Goal: Check status: Check status

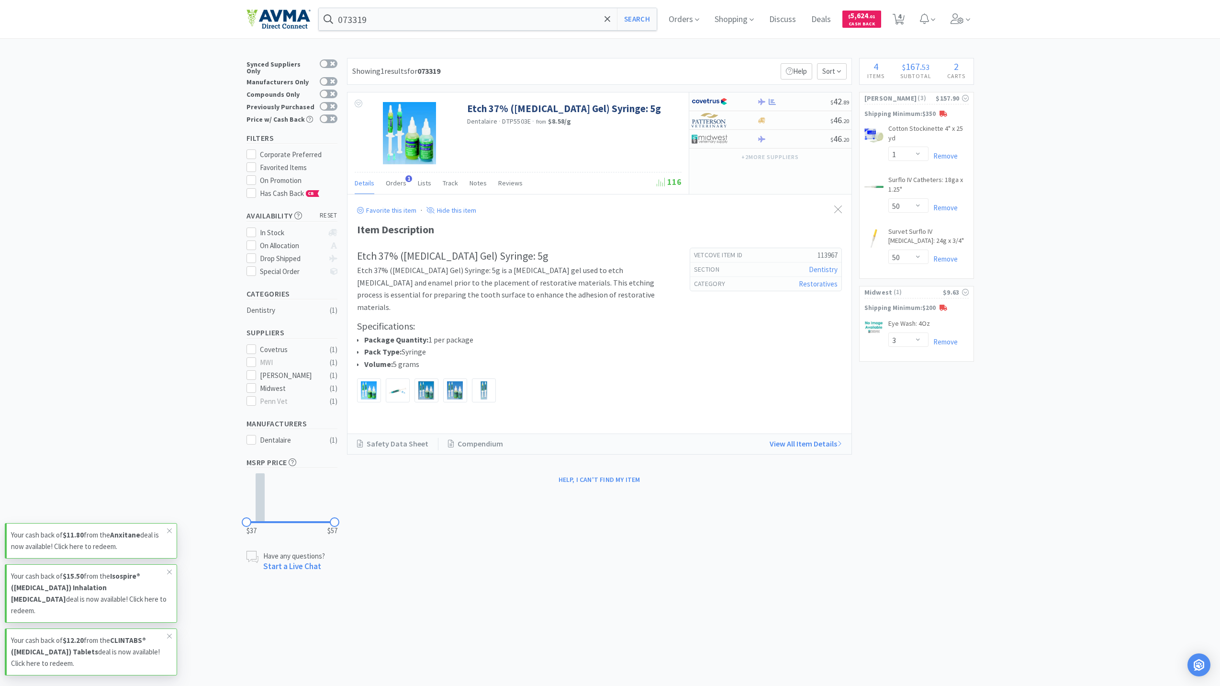
select select "1"
select select "50"
select select "3"
click at [841, 641] on body "073319 Search Orders Shopping Discuss Discuss Deals Deals $ 5,624 . 01 Cash Bac…" at bounding box center [610, 343] width 1220 height 686
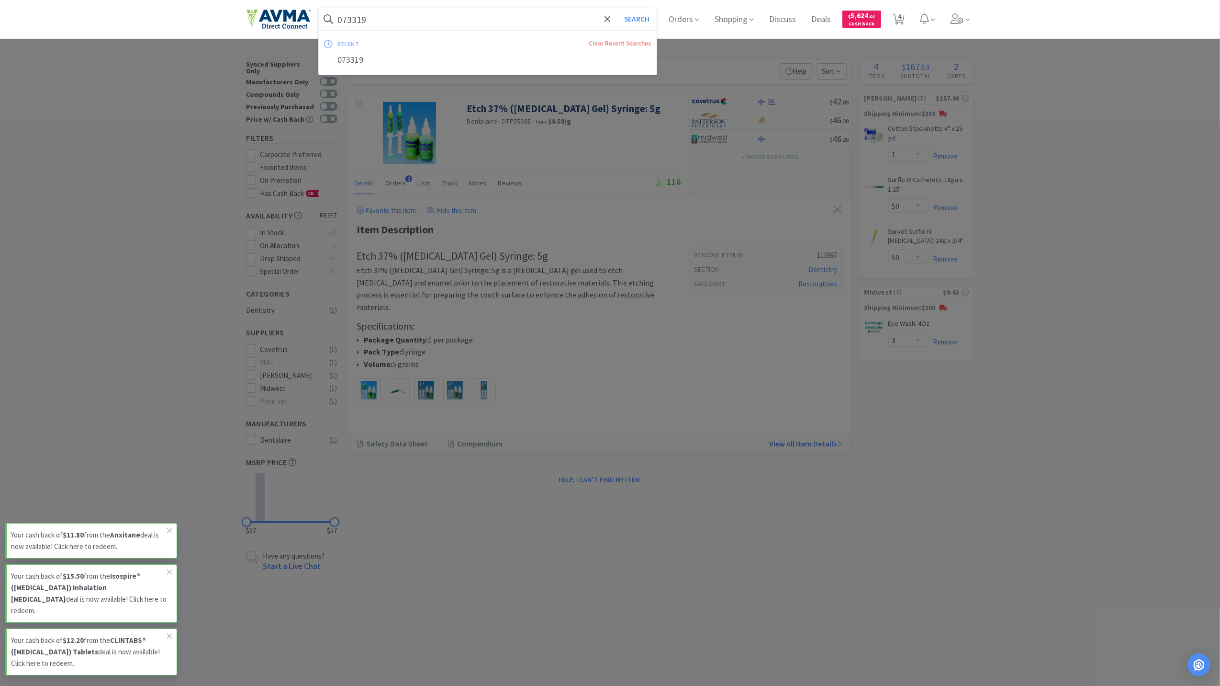
click at [440, 16] on input "073319" at bounding box center [488, 19] width 338 height 22
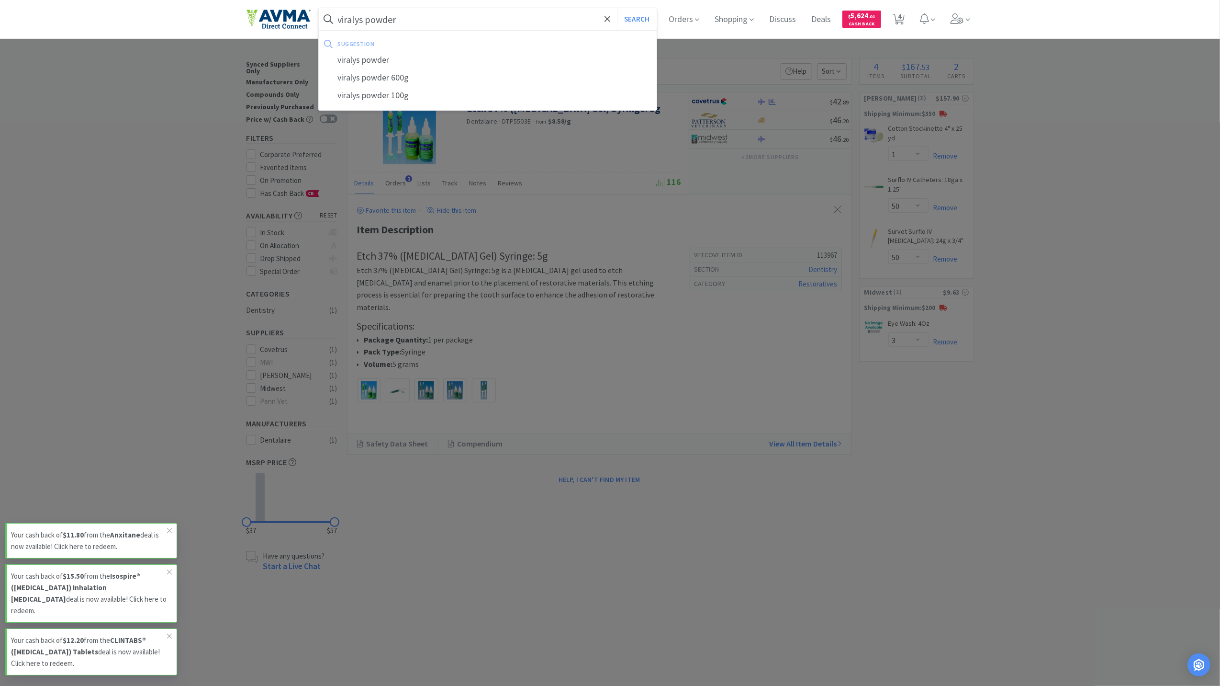
click at [617, 8] on button "Search" at bounding box center [637, 19] width 40 height 22
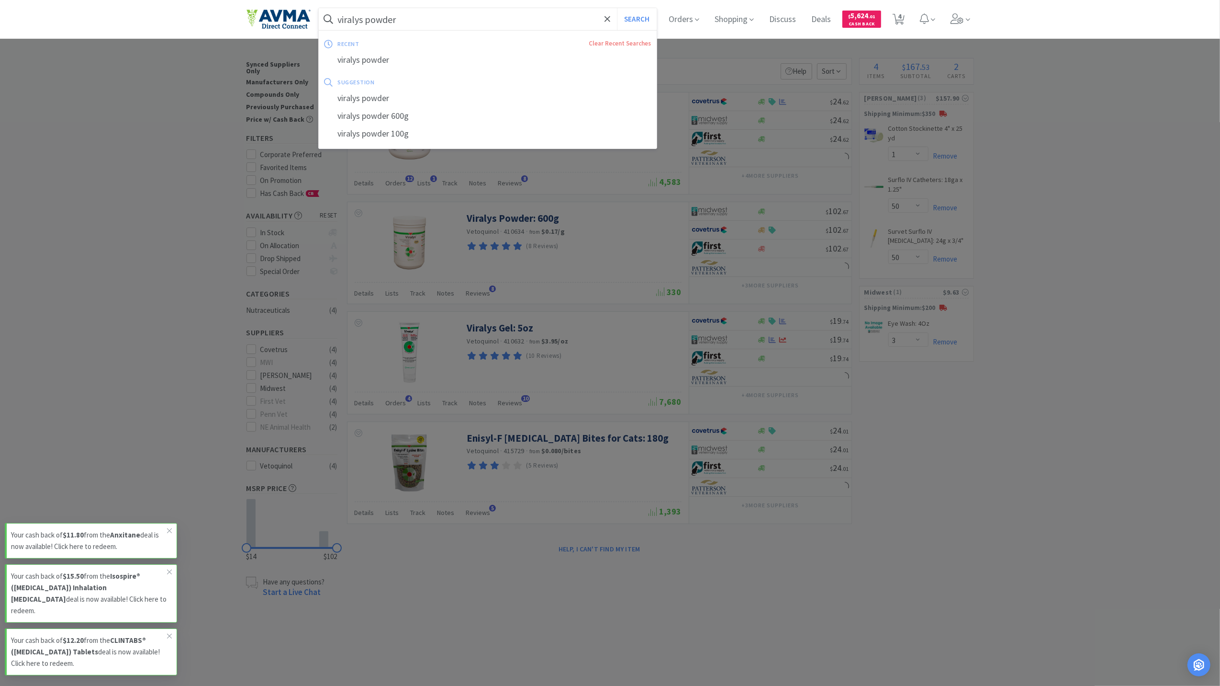
click at [487, 29] on input "viralys powder" at bounding box center [488, 19] width 338 height 22
paste input "Dasuquin Advanced Capsules for Cats 60ct"
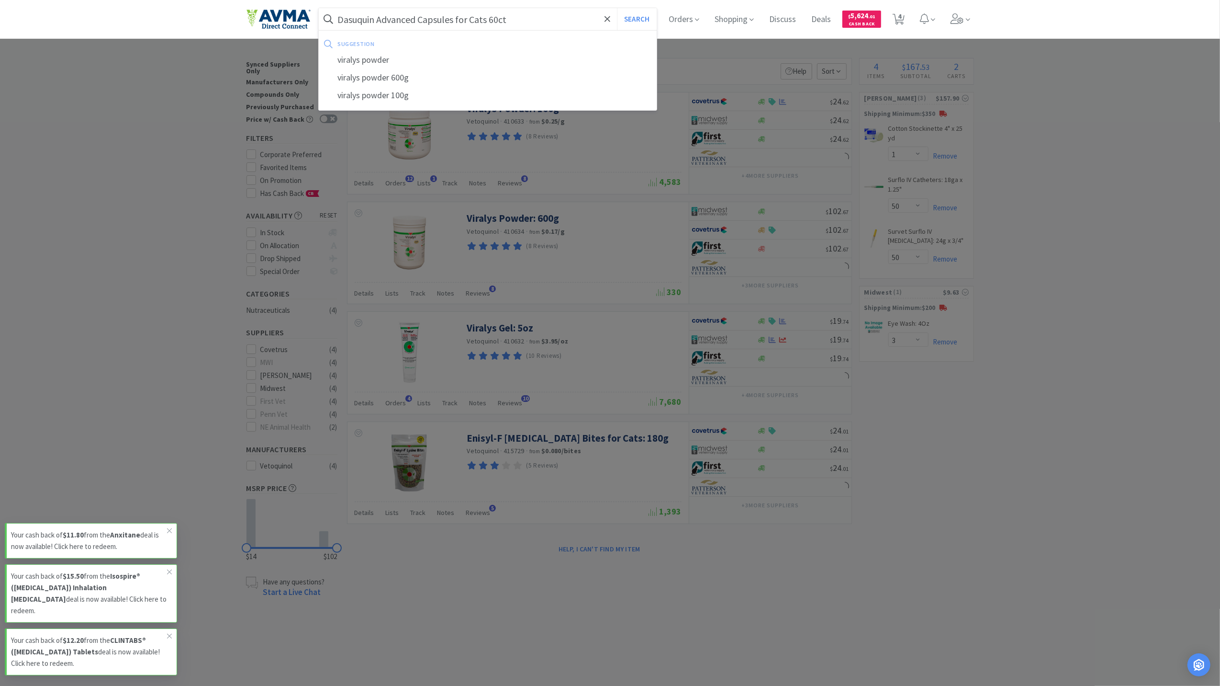
type input "Dasuquin Advanced Capsules for Cats 60ct"
click at [617, 8] on button "Search" at bounding box center [637, 19] width 40 height 22
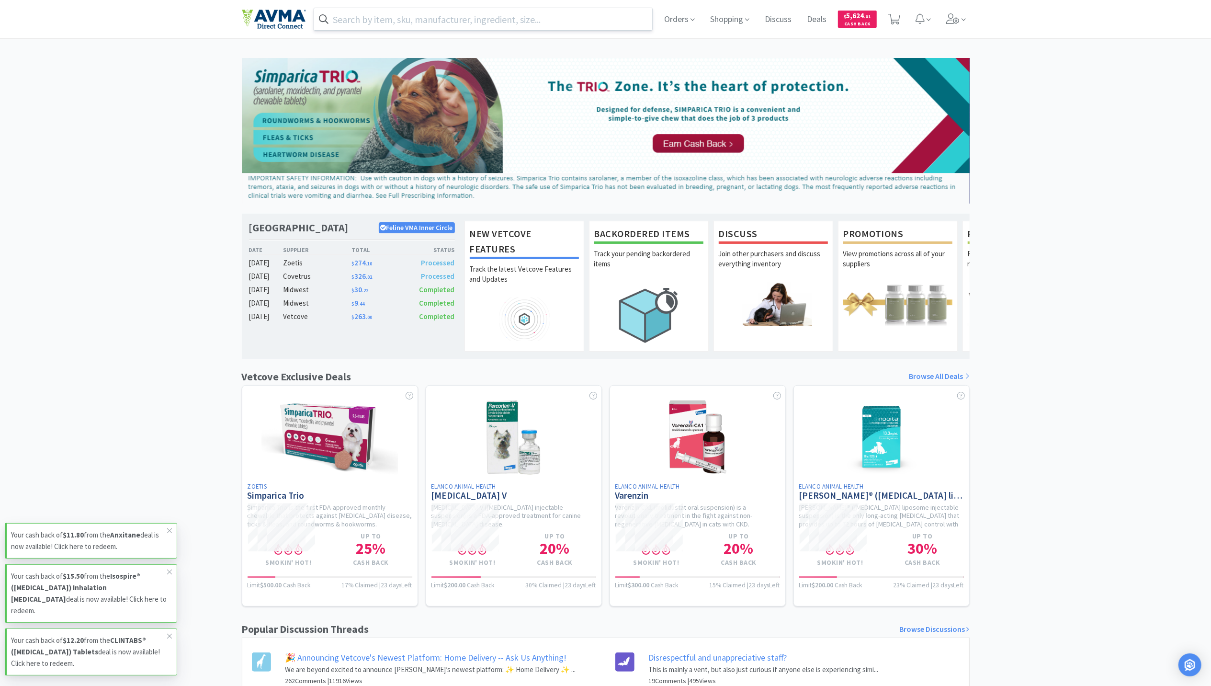
click at [449, 16] on input "text" at bounding box center [483, 19] width 338 height 22
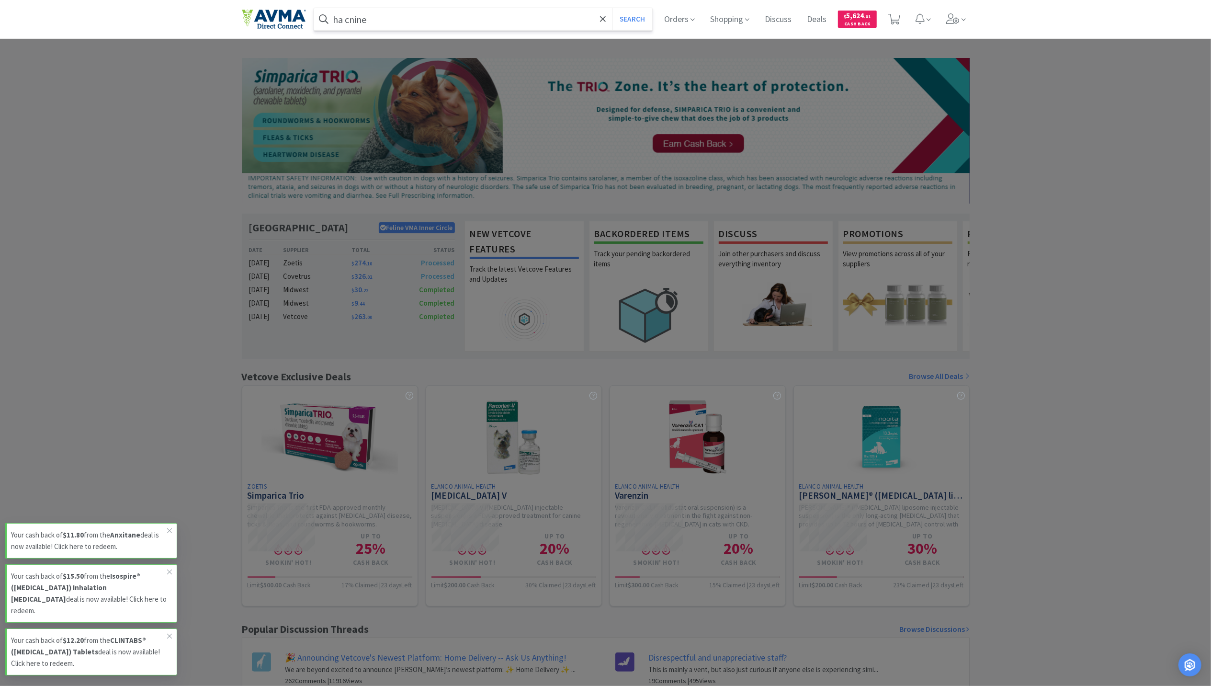
type input "ha cnine"
click at [612, 8] on button "Search" at bounding box center [632, 19] width 40 height 22
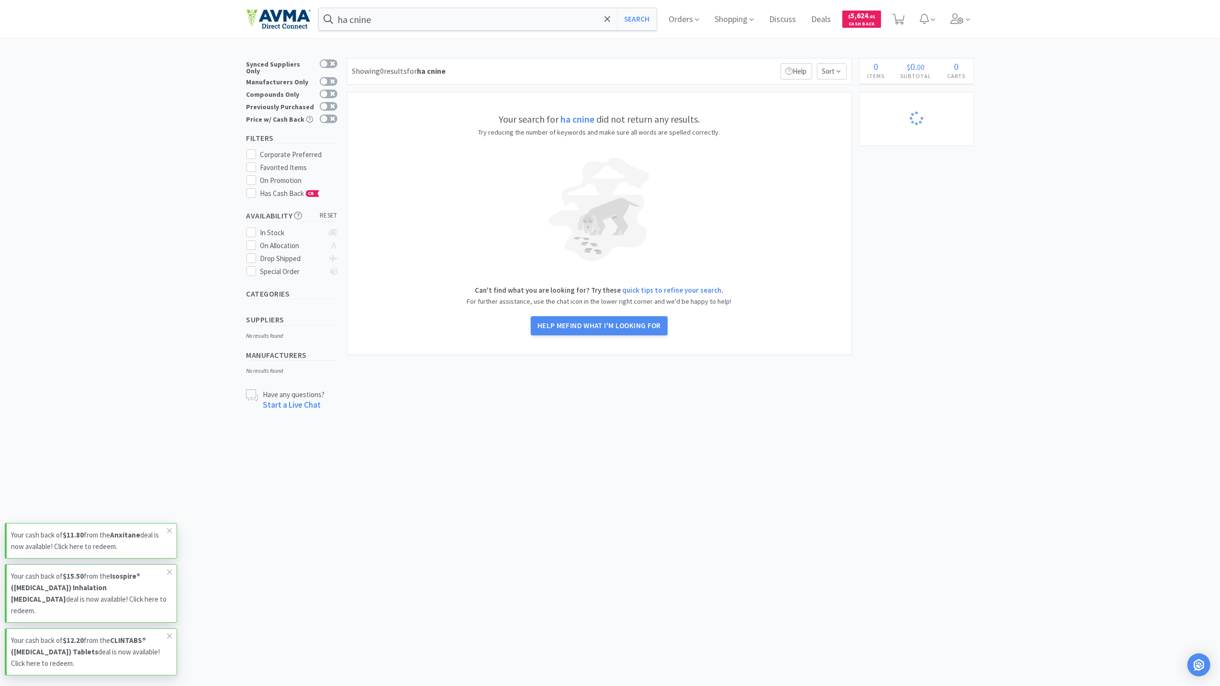
select select "3"
select select "1"
select select "50"
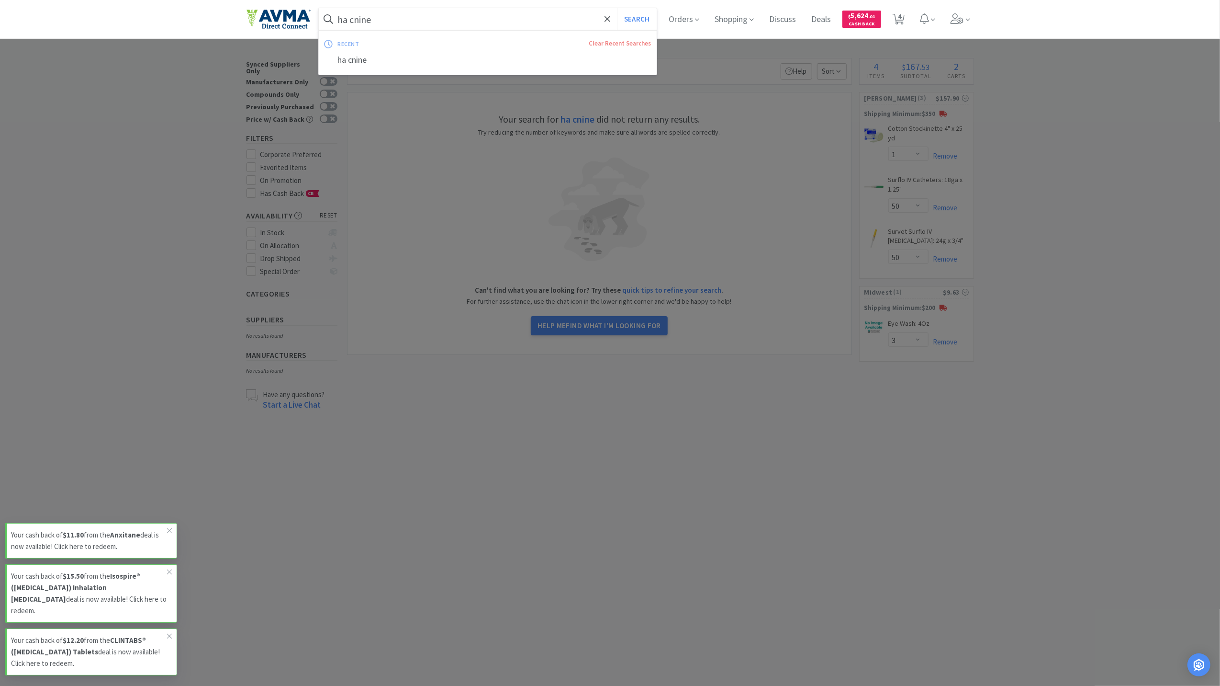
click at [377, 10] on input "ha cnine" at bounding box center [488, 19] width 338 height 22
type input "ha canine"
click at [617, 8] on button "Search" at bounding box center [637, 19] width 40 height 22
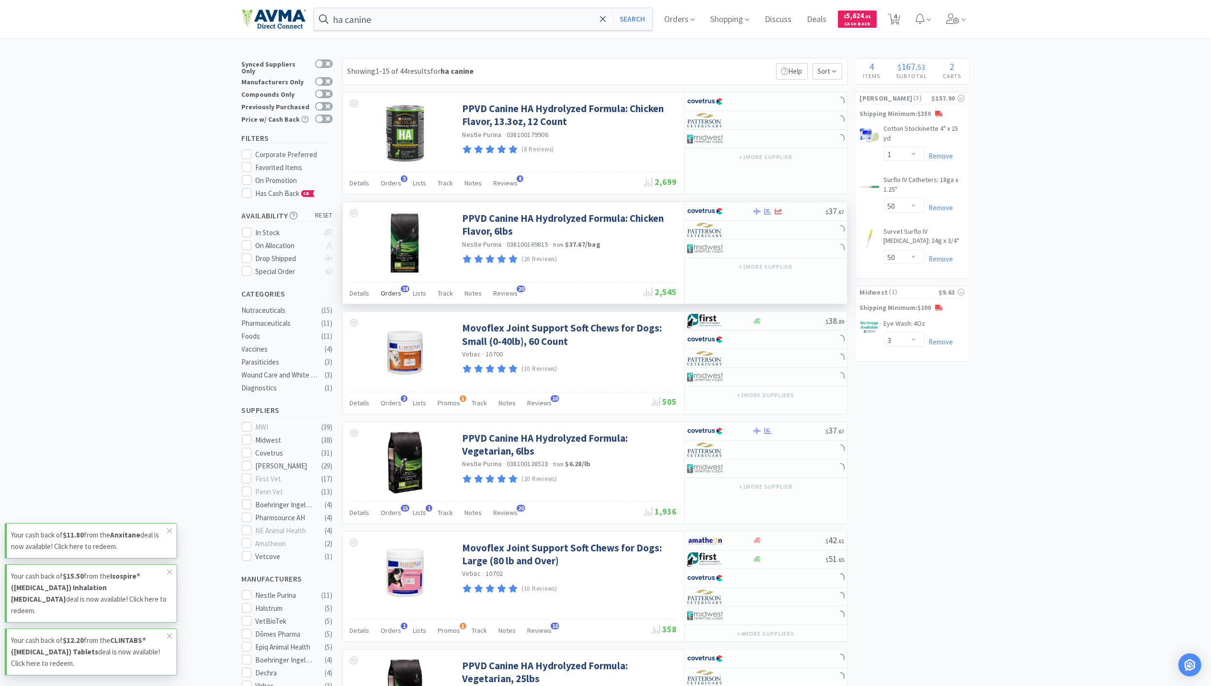
click at [387, 294] on span "Orders" at bounding box center [391, 293] width 21 height 9
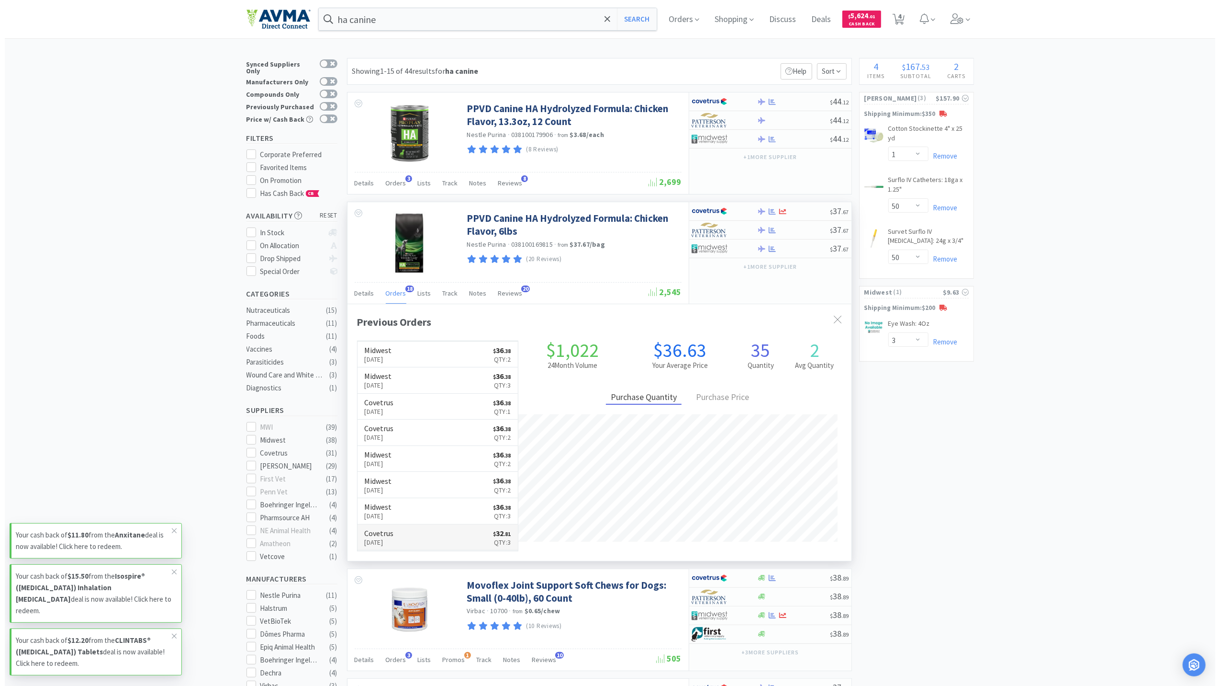
scroll to position [257, 504]
click at [404, 542] on link "Covetrus Nov 8th, 2023 $ 32 . 81 Qty: 3" at bounding box center [433, 537] width 161 height 26
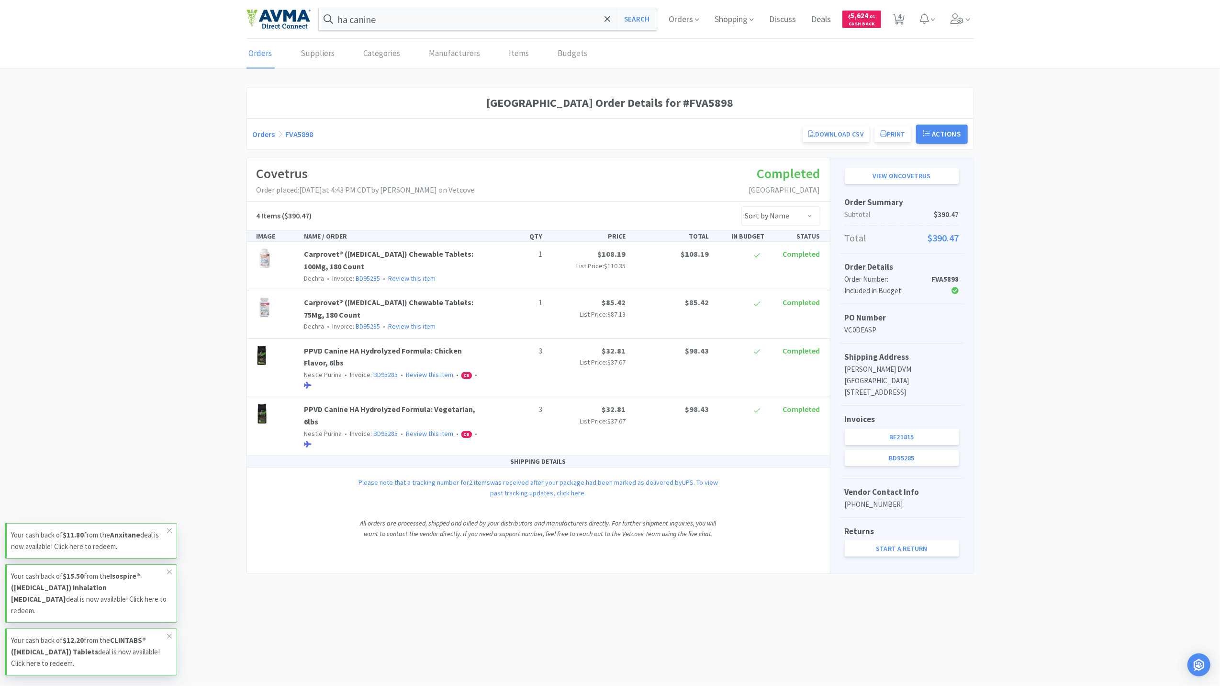
select select "1"
select select "50"
select select "3"
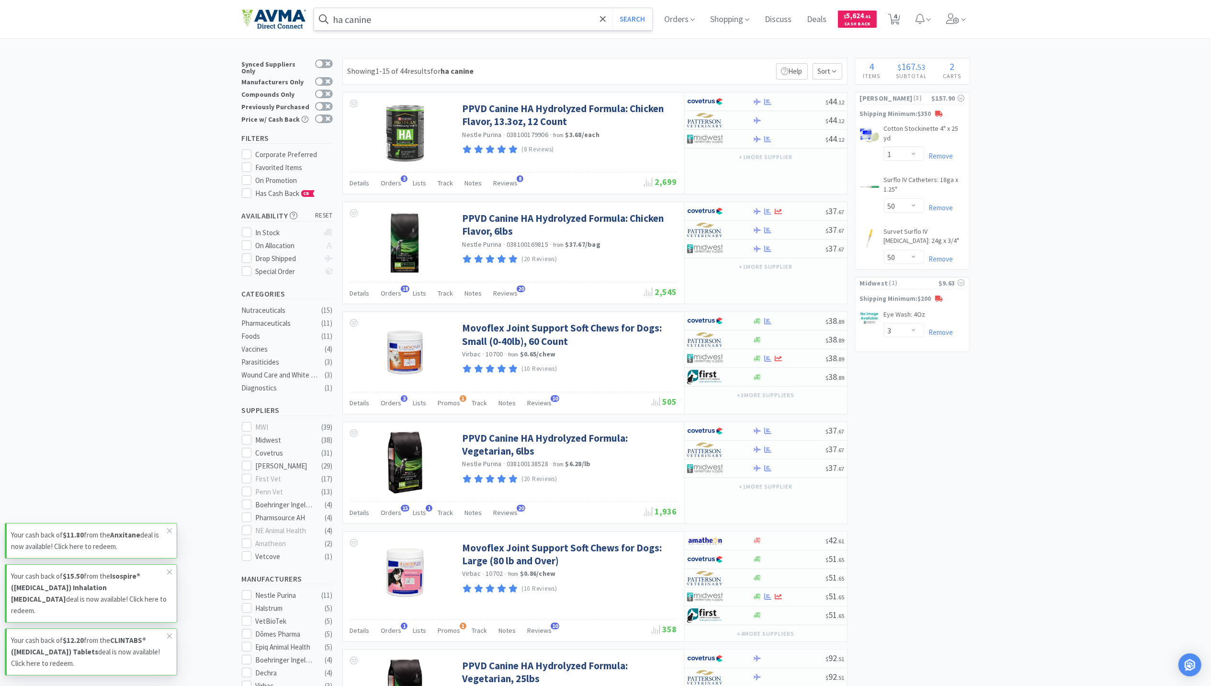
click at [403, 22] on input "ha canine" at bounding box center [483, 19] width 338 height 22
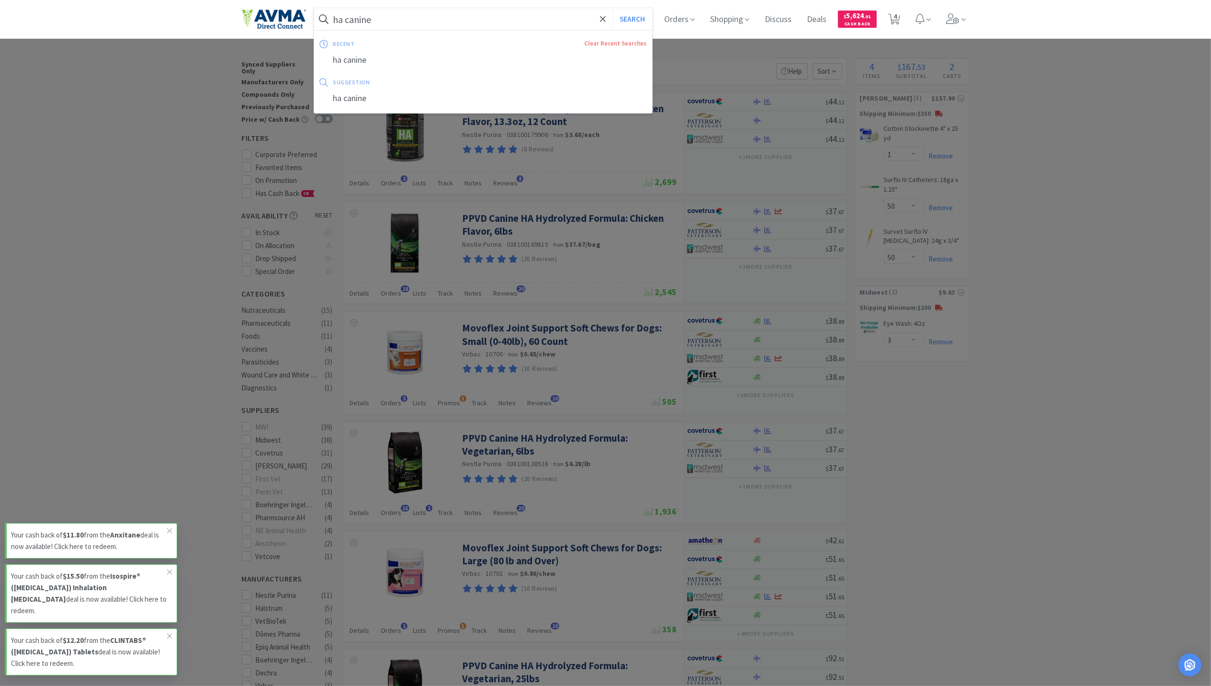
click at [389, 22] on input "ha canine" at bounding box center [483, 19] width 338 height 22
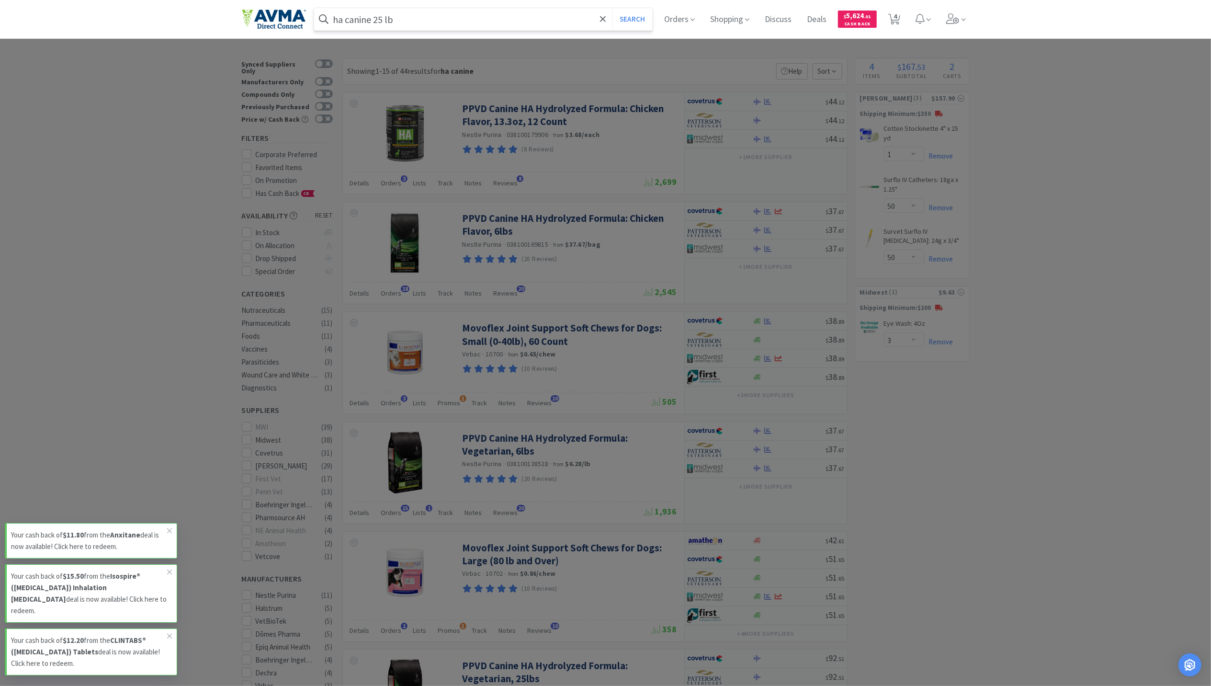
type input "ha canine 25 lb"
click at [612, 8] on button "Search" at bounding box center [632, 19] width 40 height 22
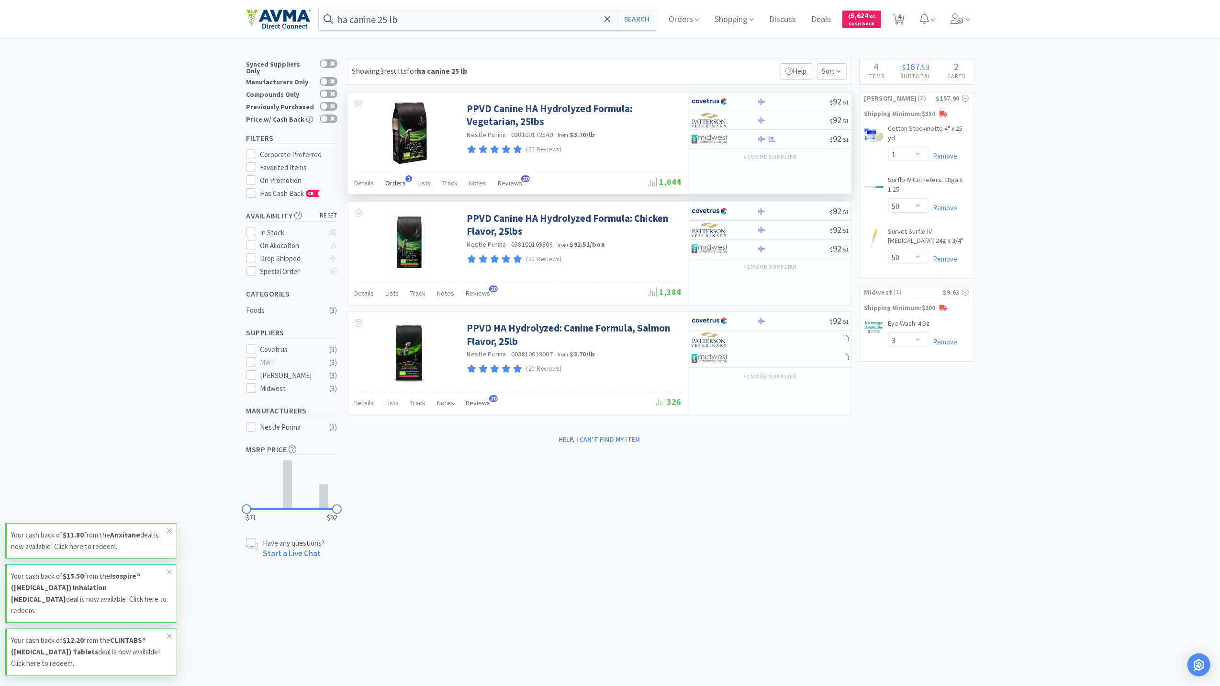
click at [393, 186] on span "Orders" at bounding box center [396, 183] width 21 height 9
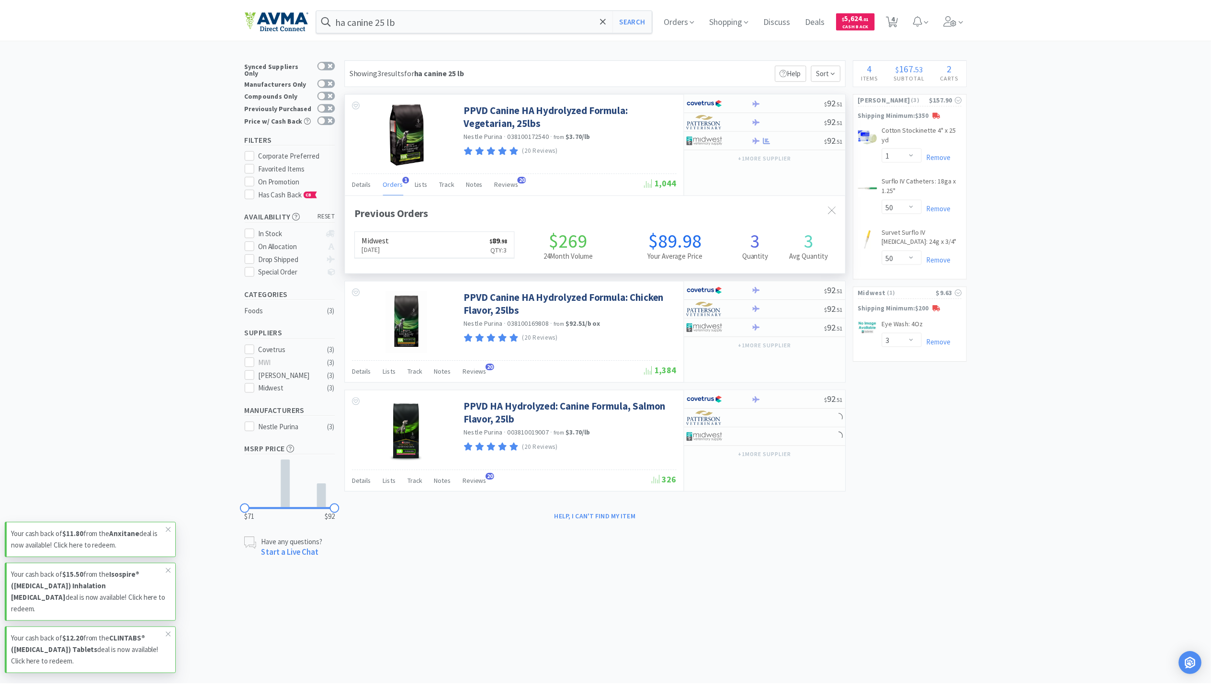
scroll to position [248, 504]
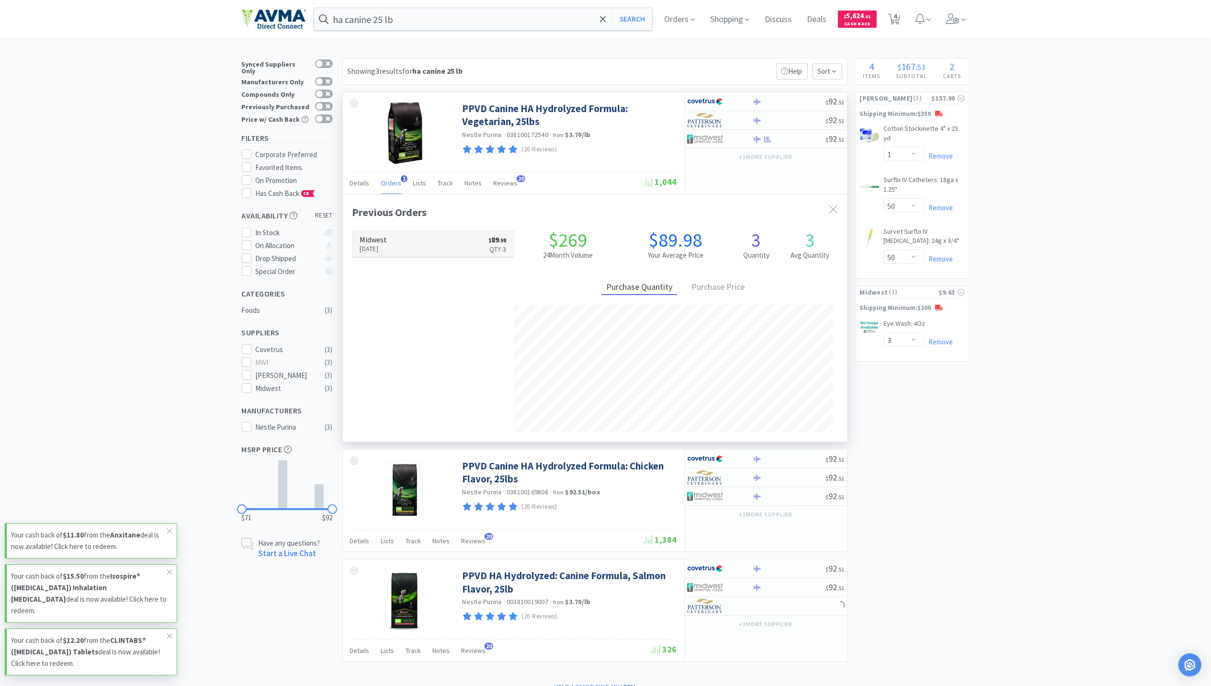
click at [385, 246] on p "Sep 27th, 2024" at bounding box center [373, 248] width 27 height 11
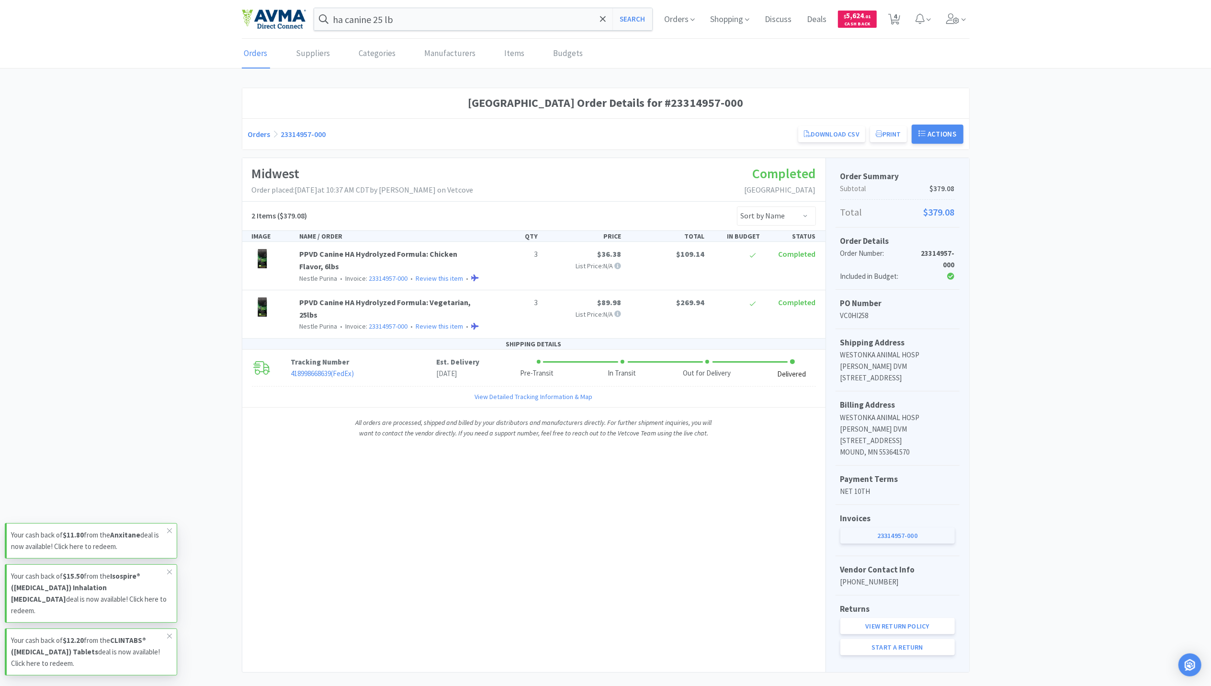
click at [909, 543] on link "23314957-000" at bounding box center [897, 535] width 114 height 16
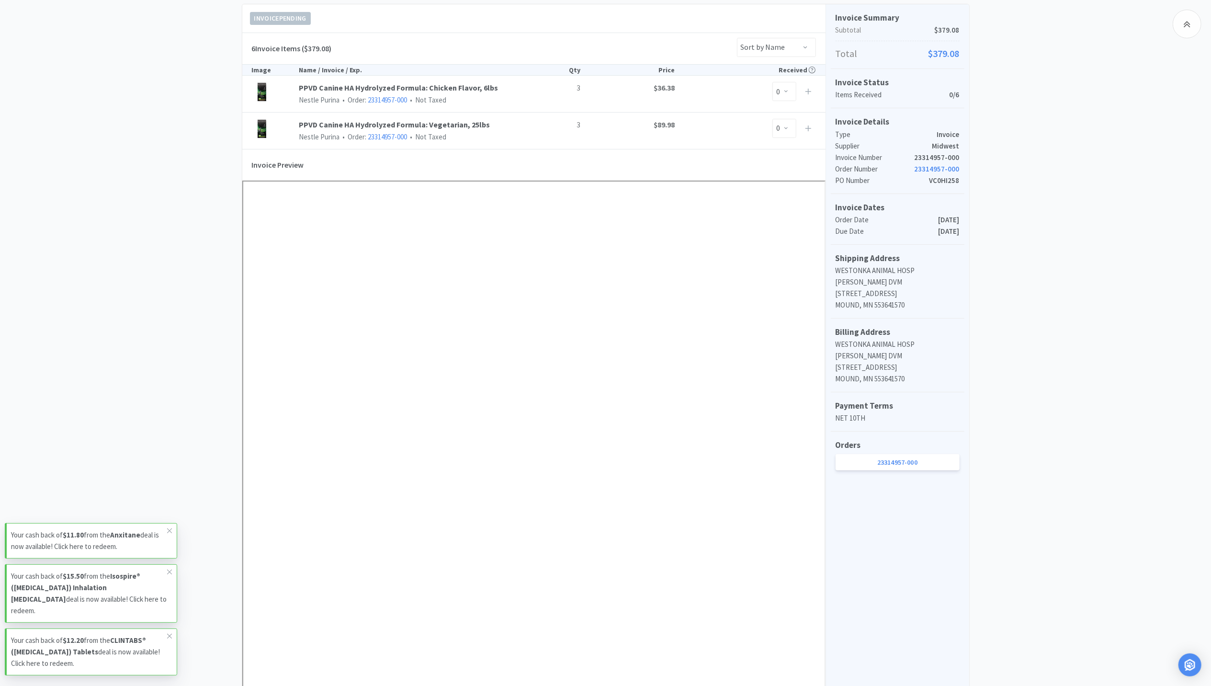
scroll to position [255, 0]
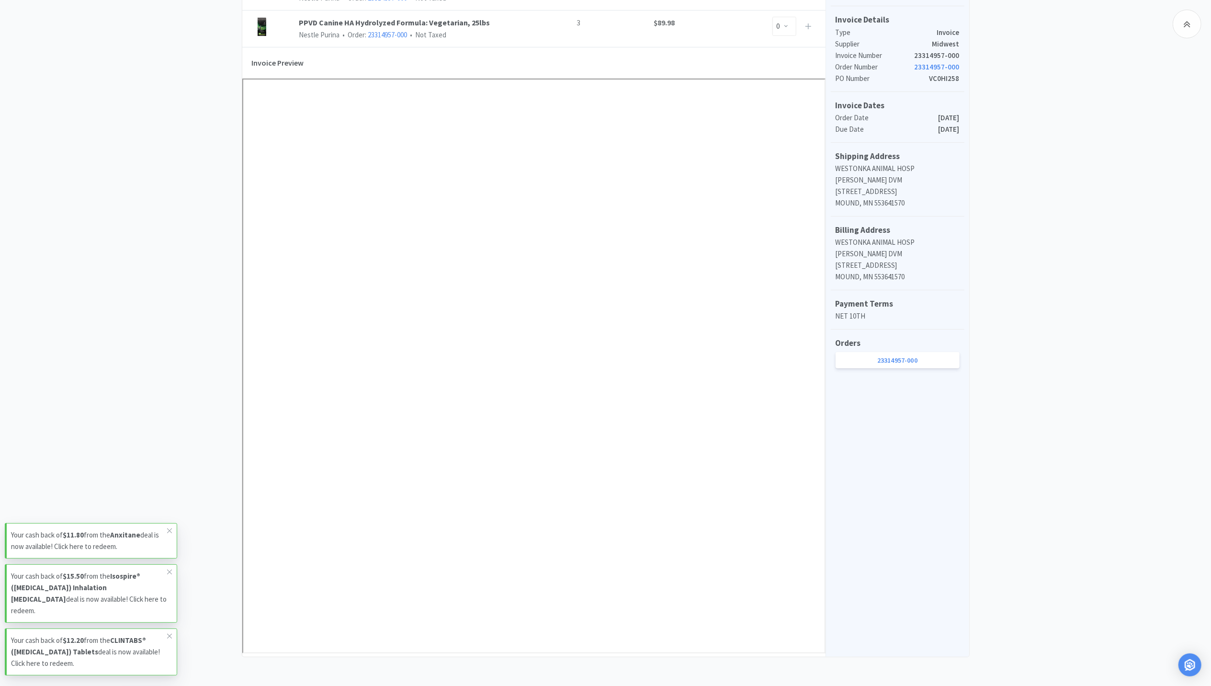
click at [1093, 152] on div "Dashboard Invoices Invoice Items Invoice Uploads Midwest Invoice 23314957-000 N…" at bounding box center [605, 222] width 1211 height 870
